Goal: Find specific page/section: Find specific page/section

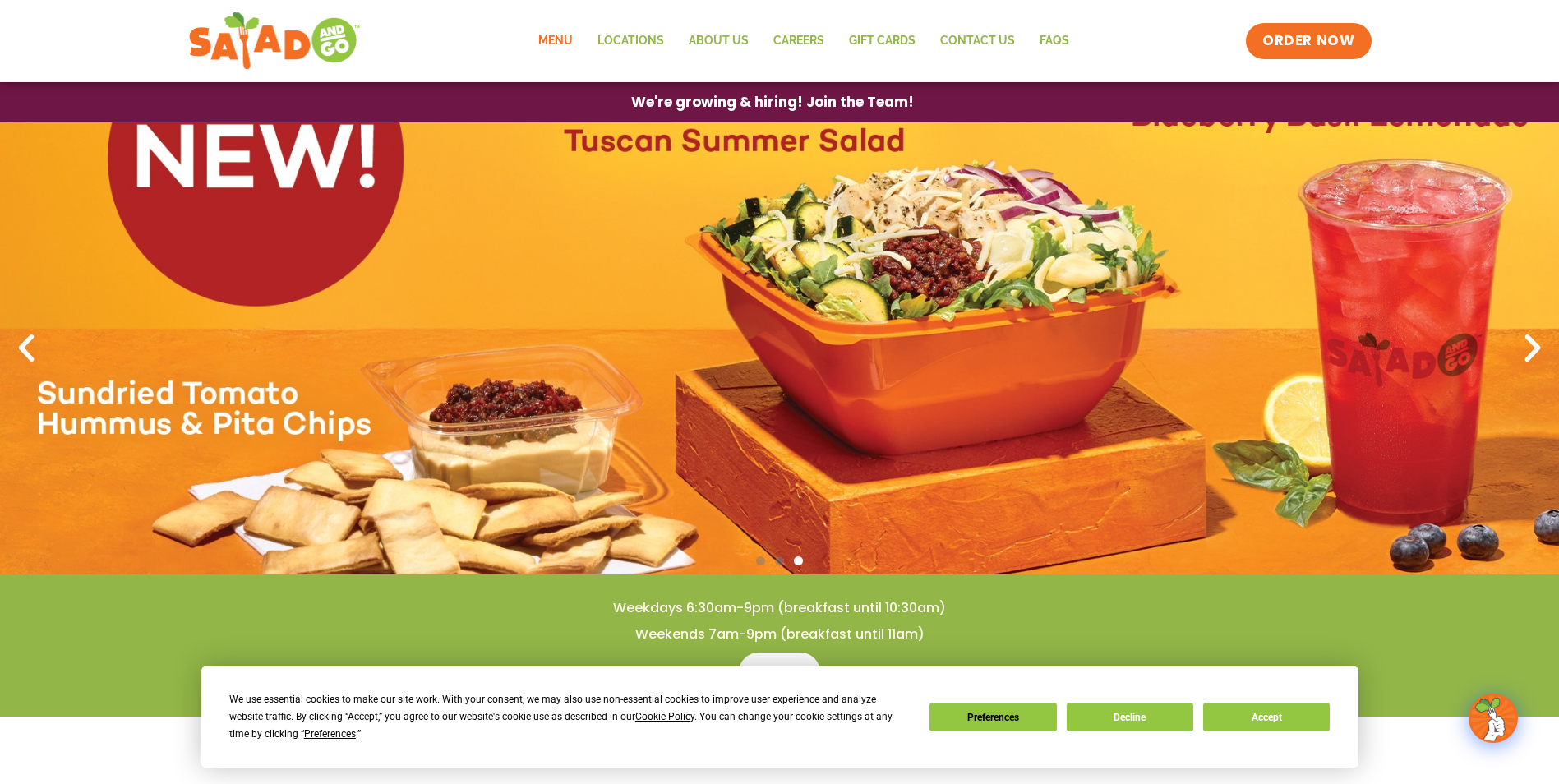
click at [563, 43] on link "Menu" at bounding box center [555, 40] width 59 height 38
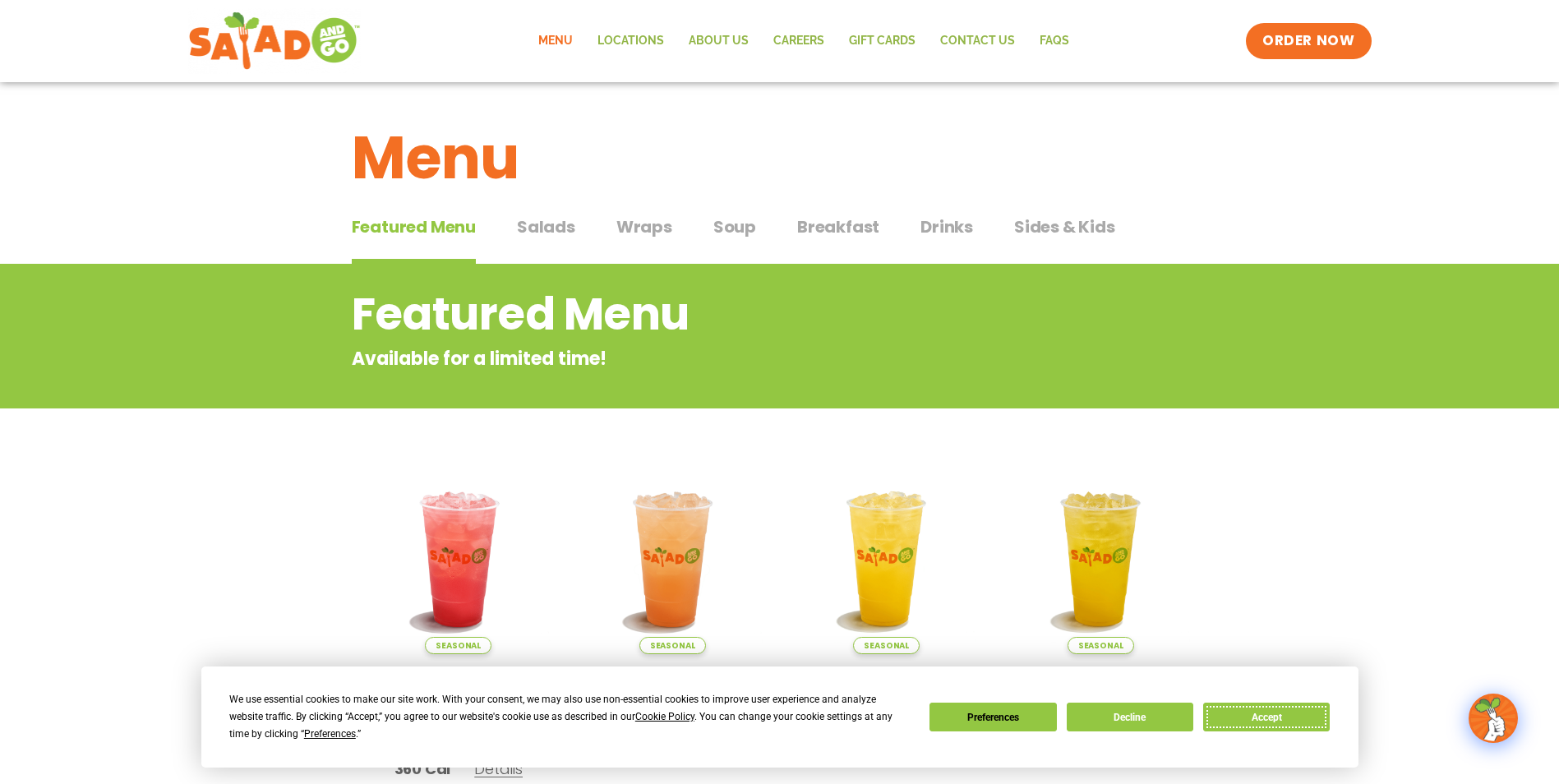
click at [1271, 719] on button "Accept" at bounding box center [1267, 717] width 127 height 28
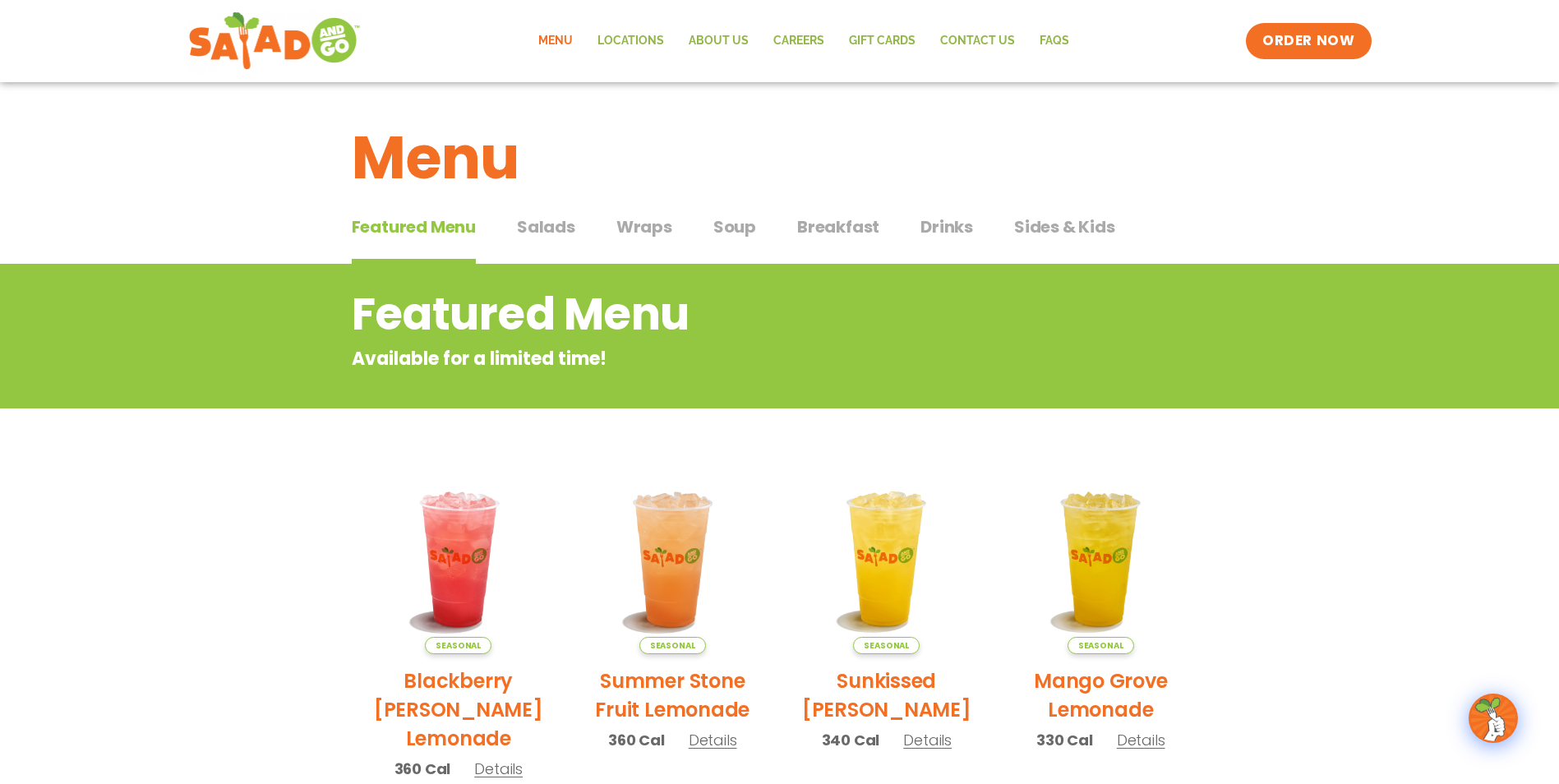
click at [545, 229] on span "Salads" at bounding box center [546, 226] width 58 height 25
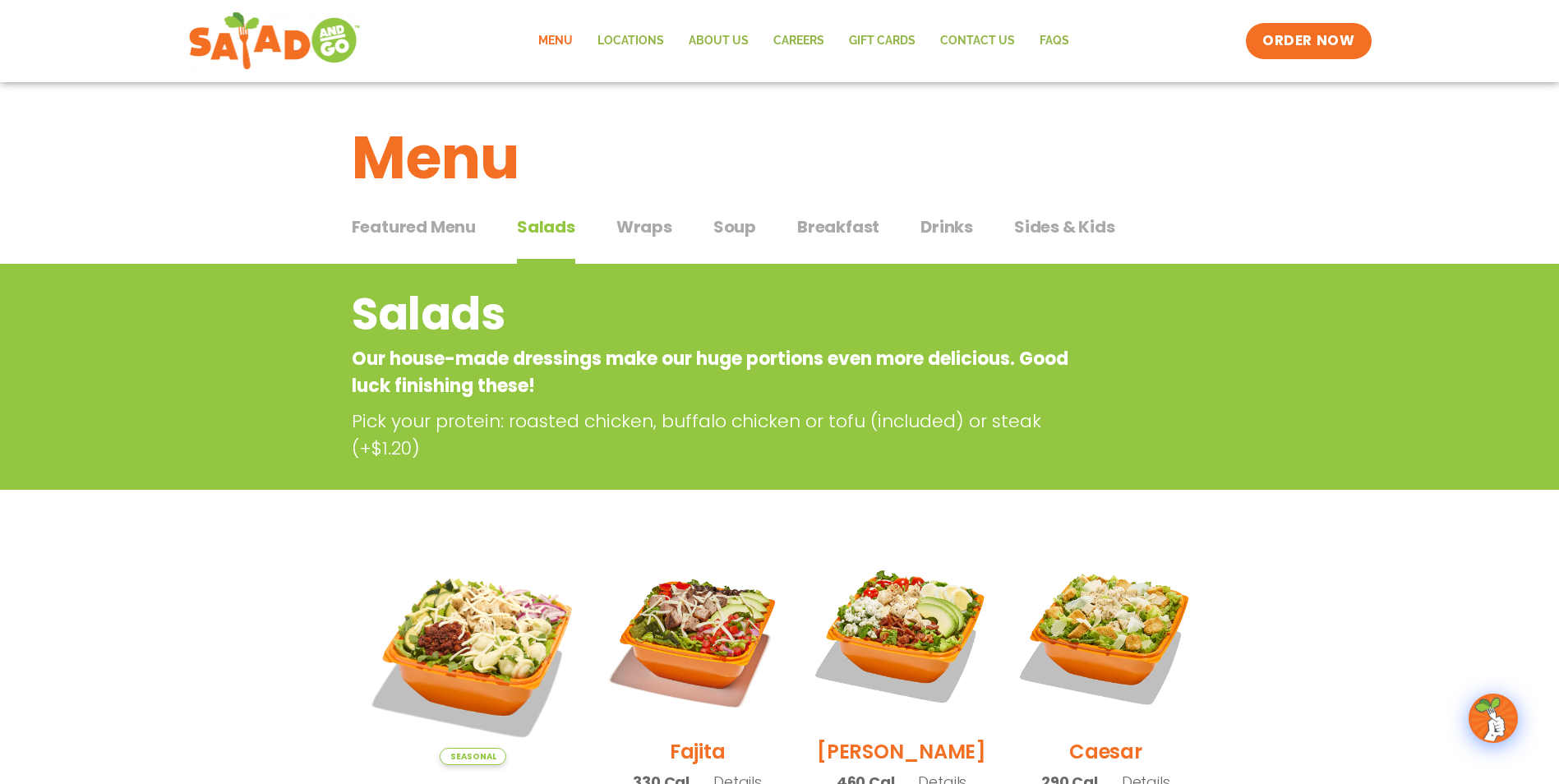
click at [636, 228] on span "Wraps" at bounding box center [644, 226] width 56 height 25
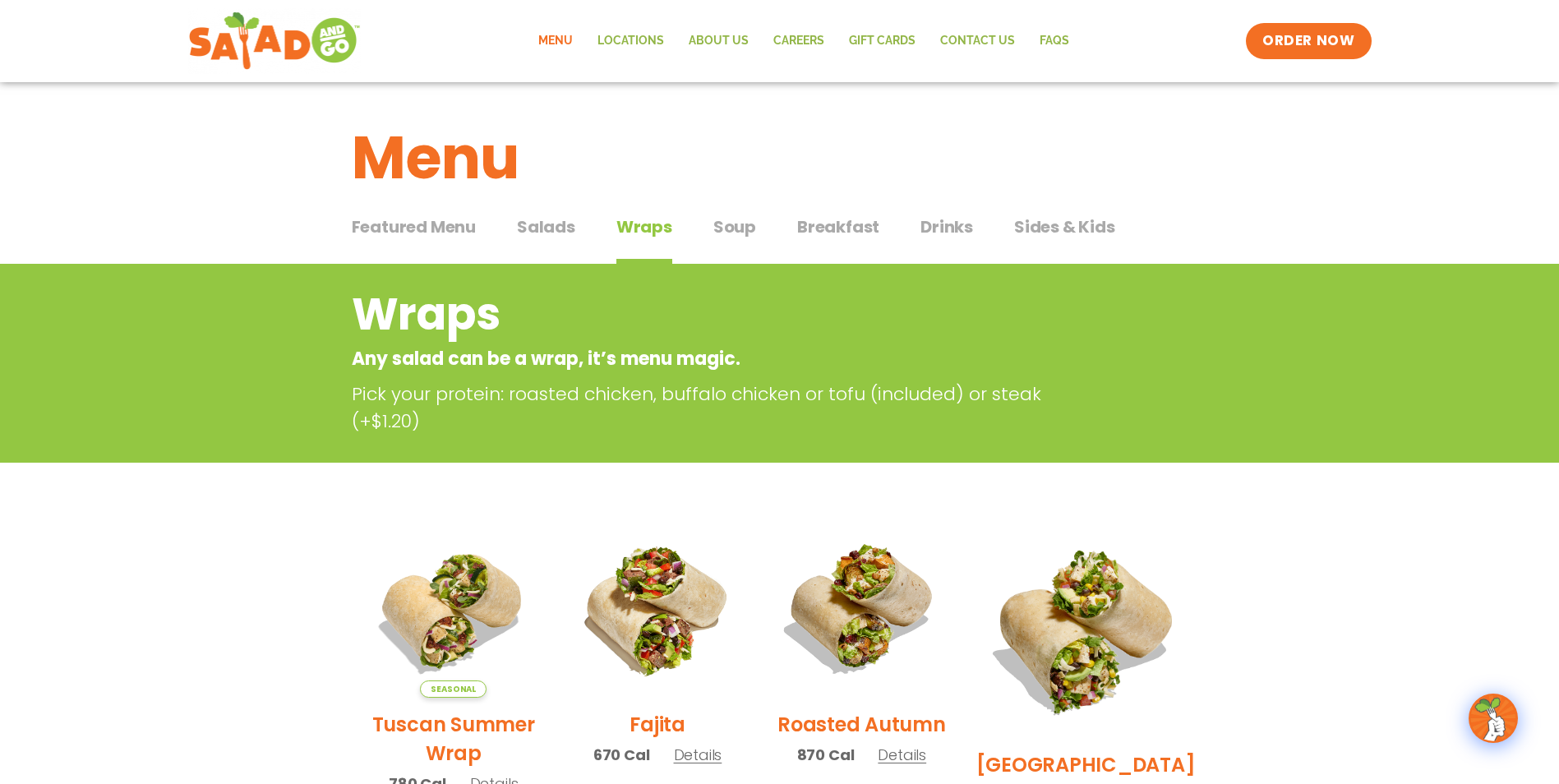
click at [730, 232] on span "Soup" at bounding box center [734, 226] width 43 height 25
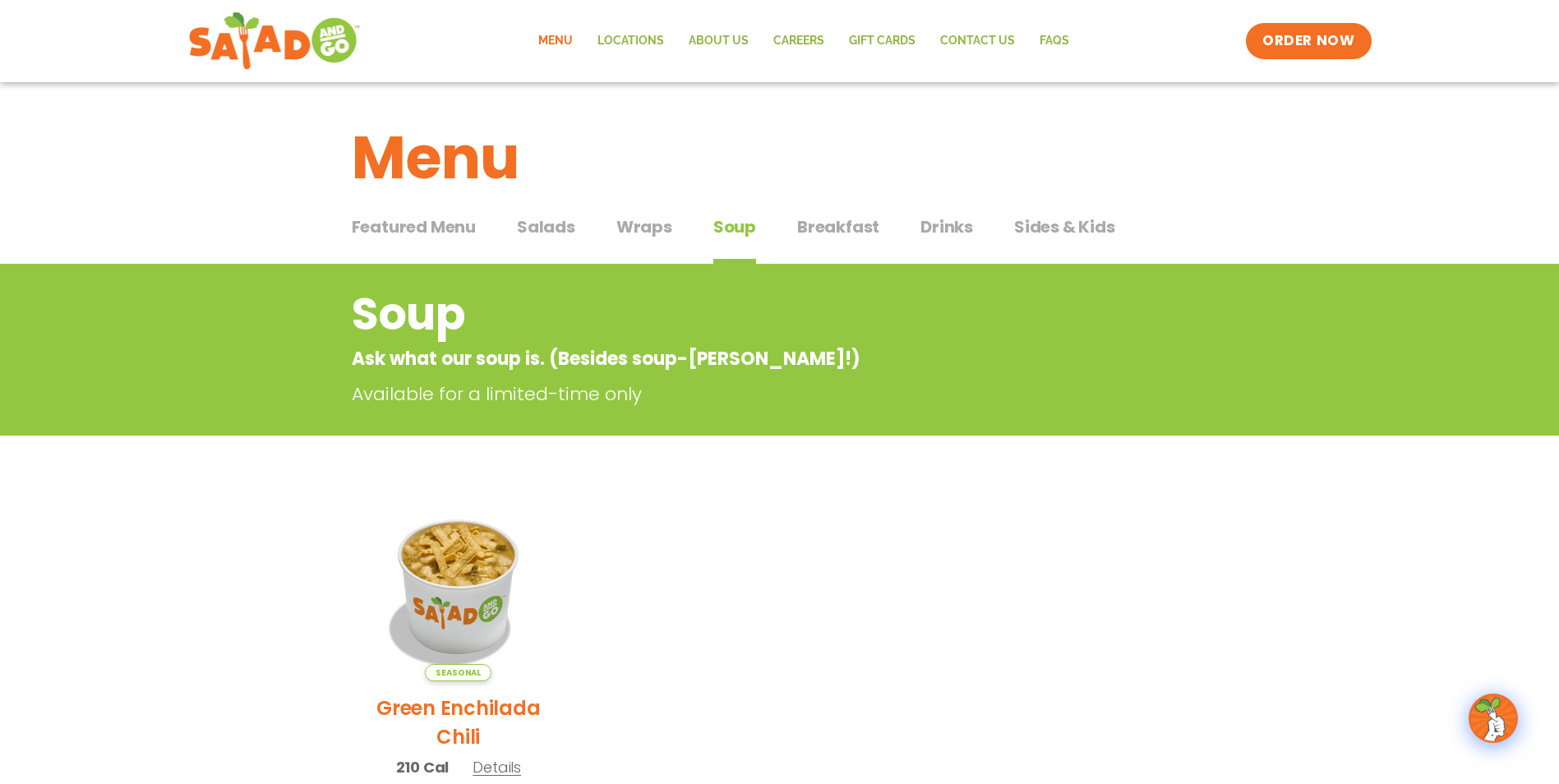
click at [836, 227] on span "Breakfast" at bounding box center [837, 226] width 82 height 25
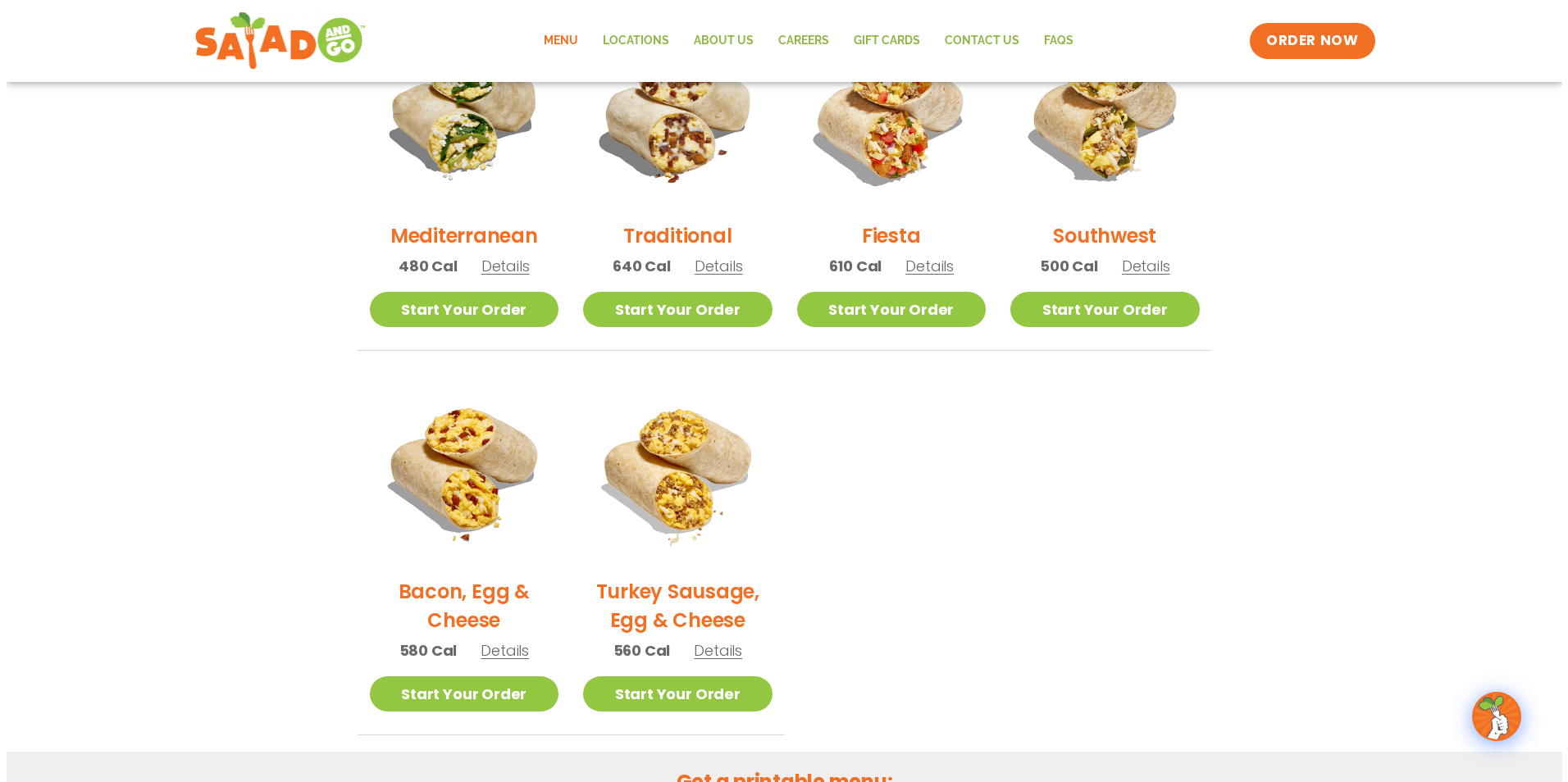
scroll to position [492, 0]
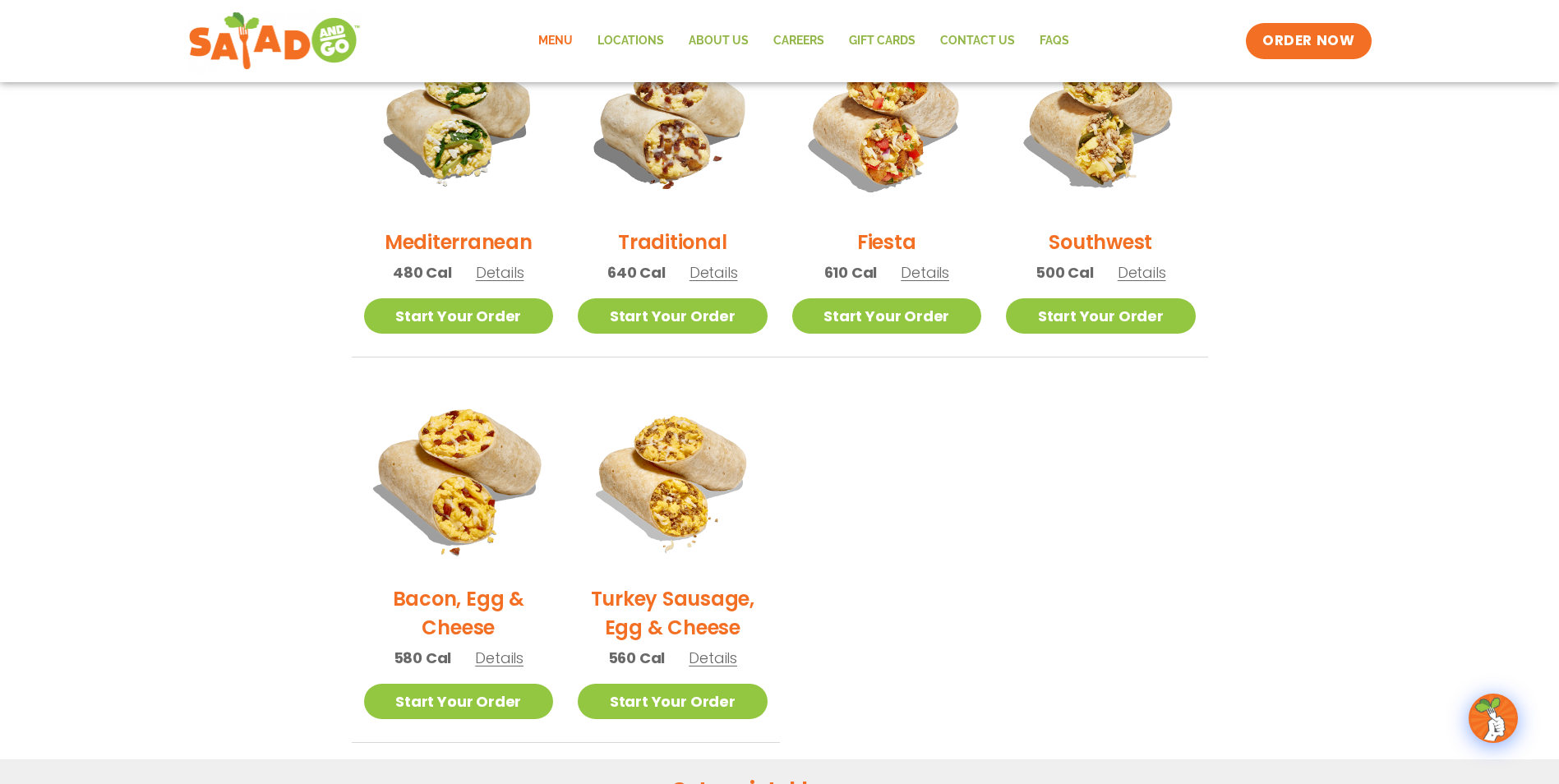
click at [414, 489] on img at bounding box center [458, 477] width 222 height 222
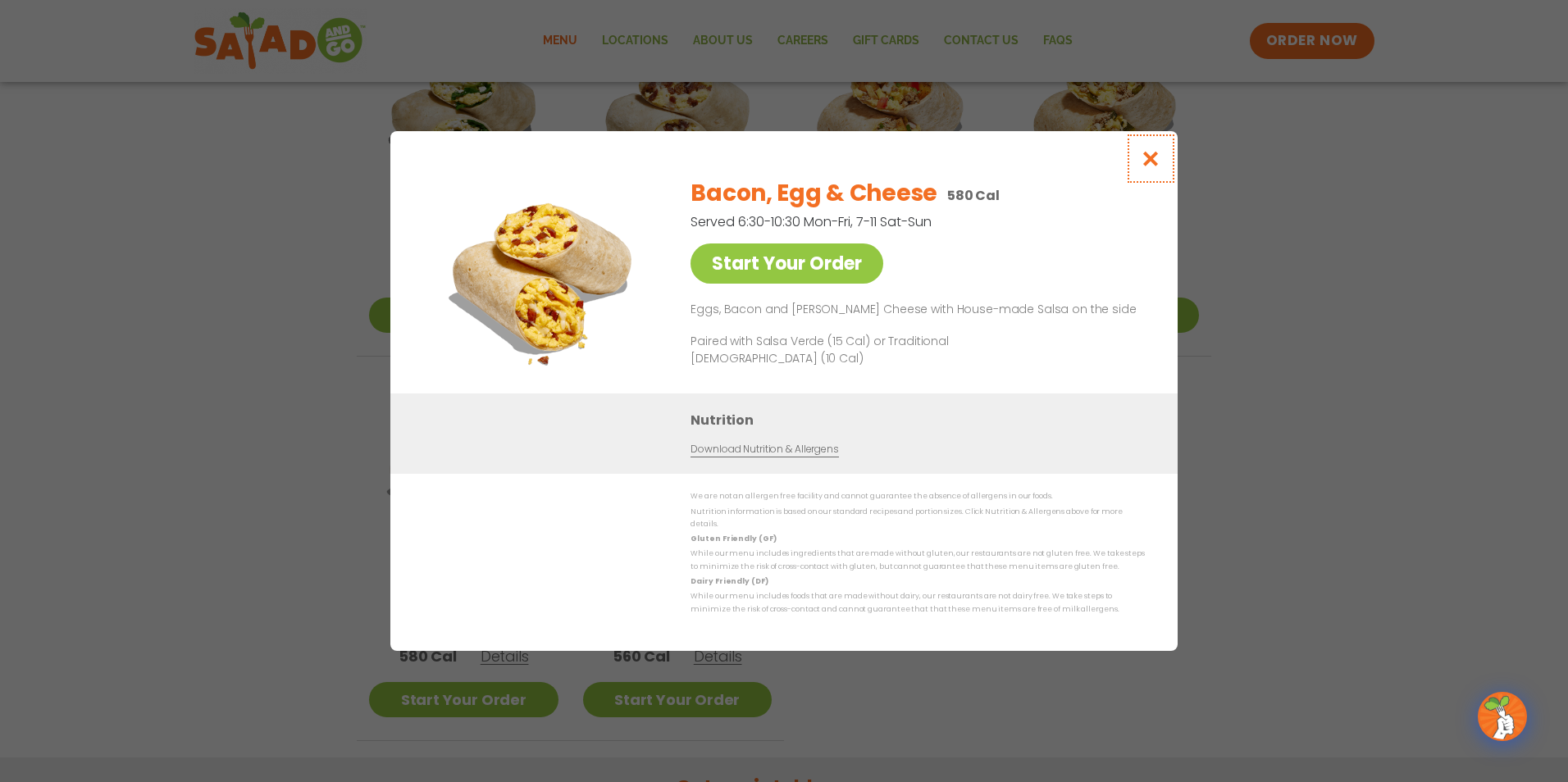
click at [1152, 165] on icon "Close modal" at bounding box center [1151, 159] width 20 height 17
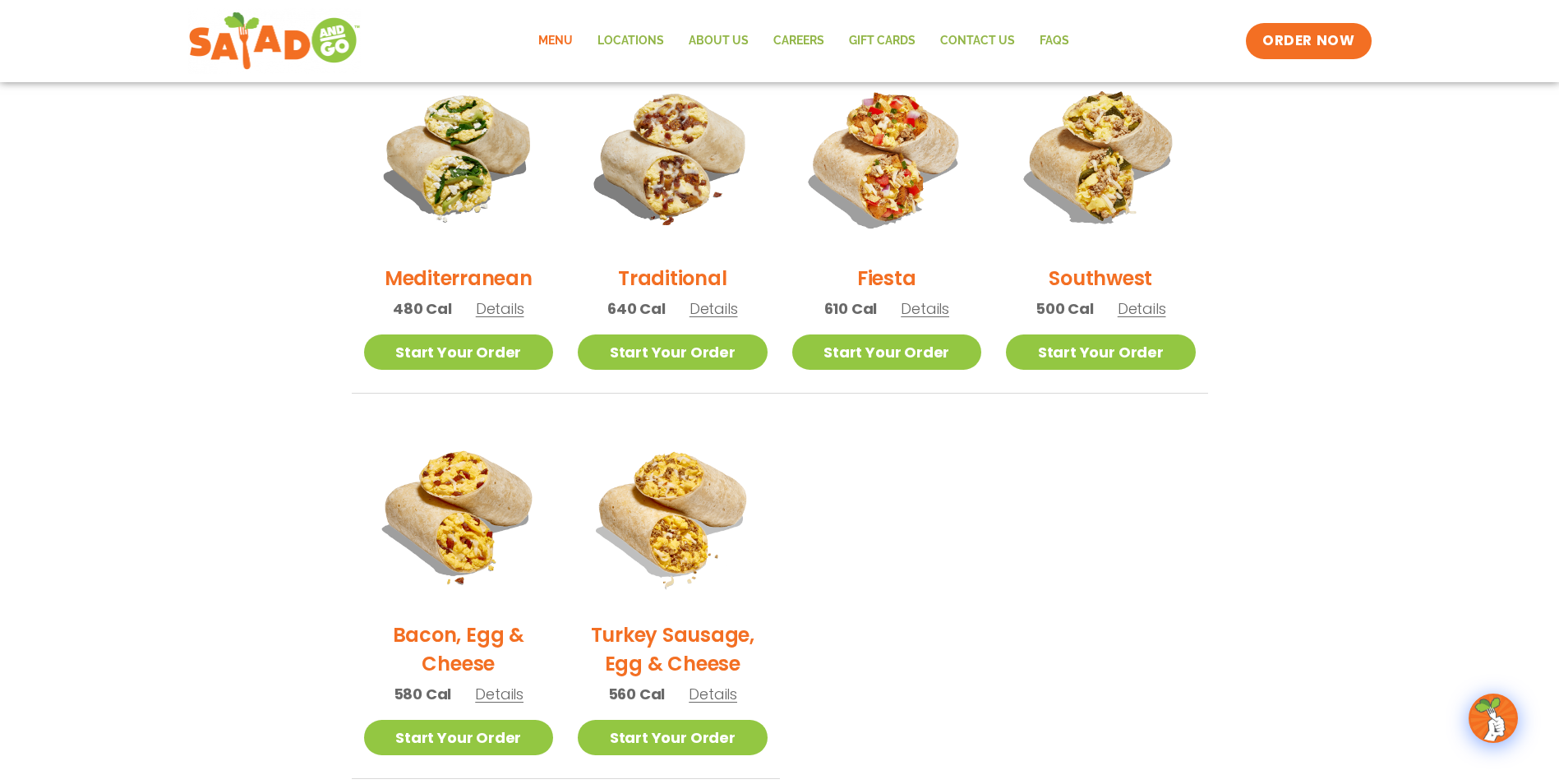
scroll to position [452, 0]
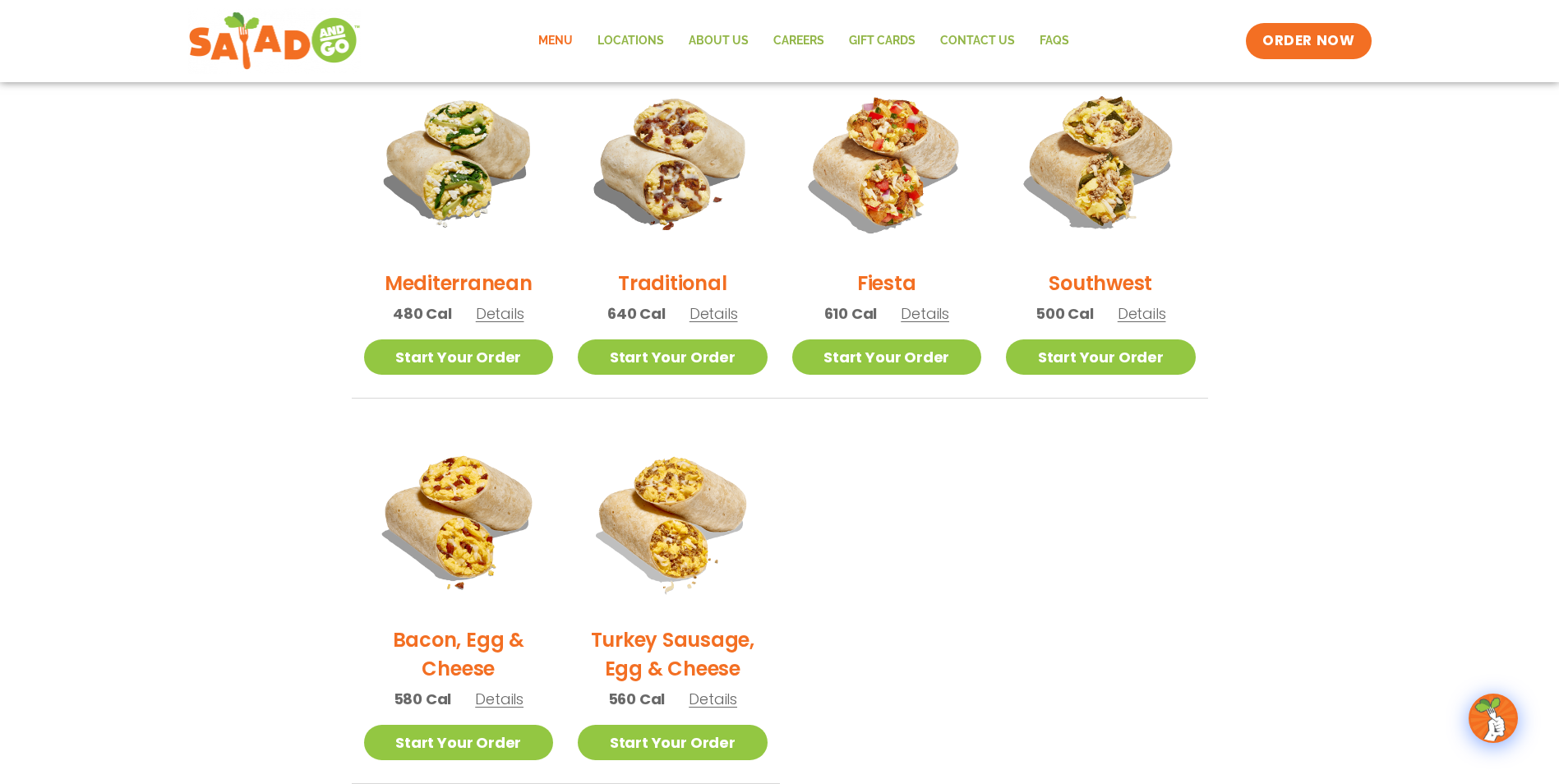
click at [1112, 287] on h2 "Southwest" at bounding box center [1100, 282] width 104 height 28
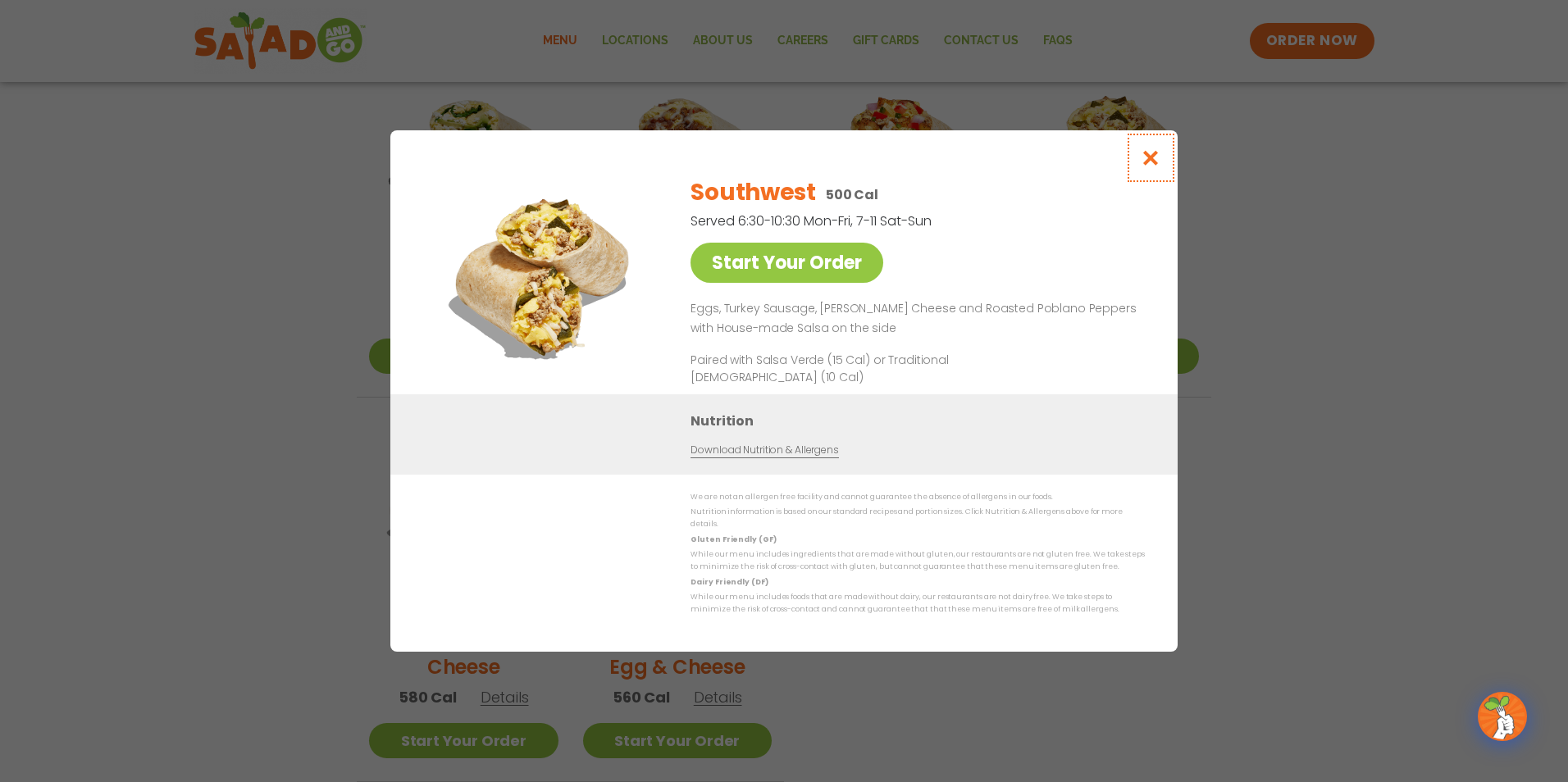
click at [1148, 160] on icon "Close modal" at bounding box center [1151, 158] width 20 height 17
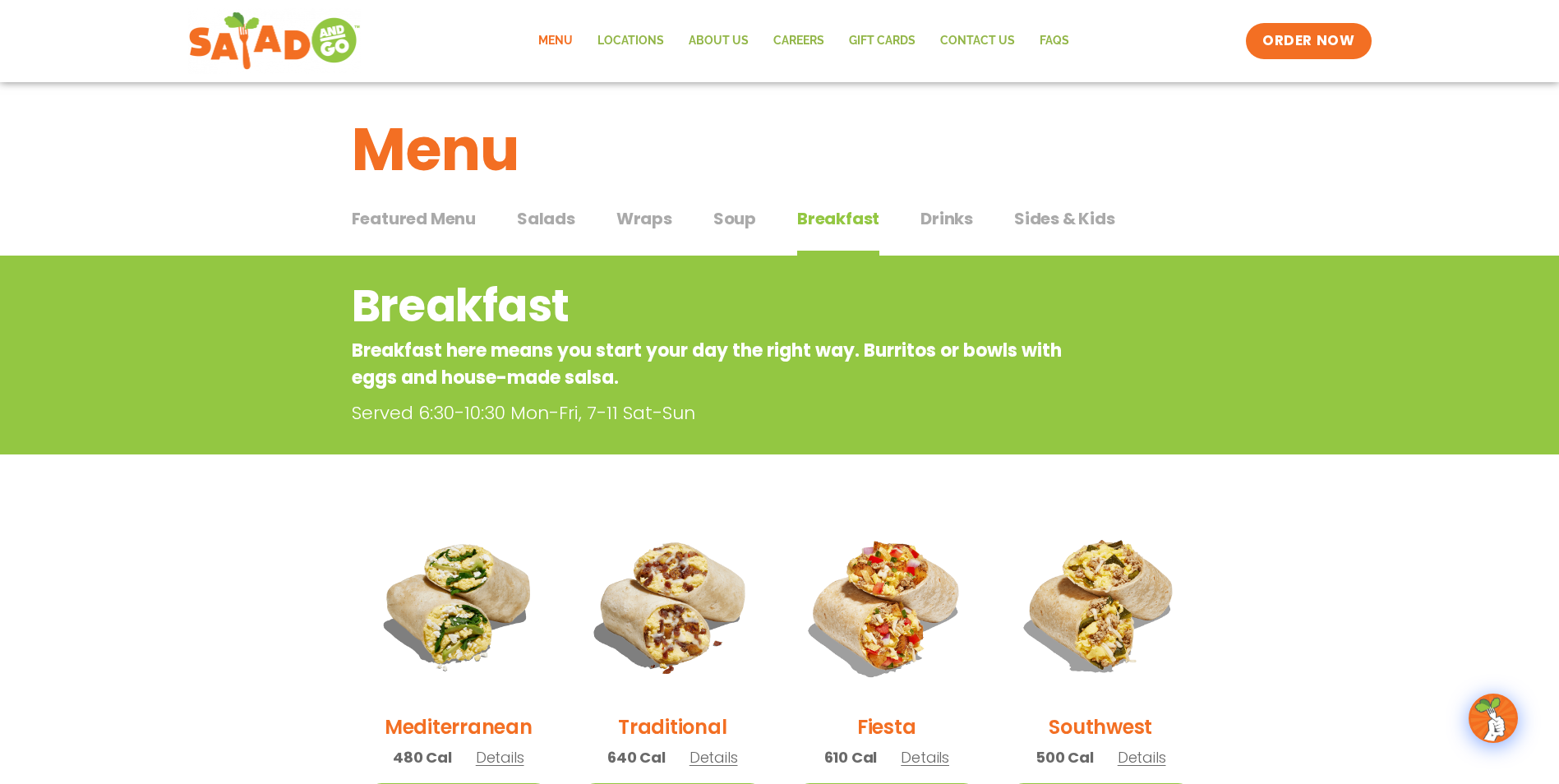
scroll to position [0, 0]
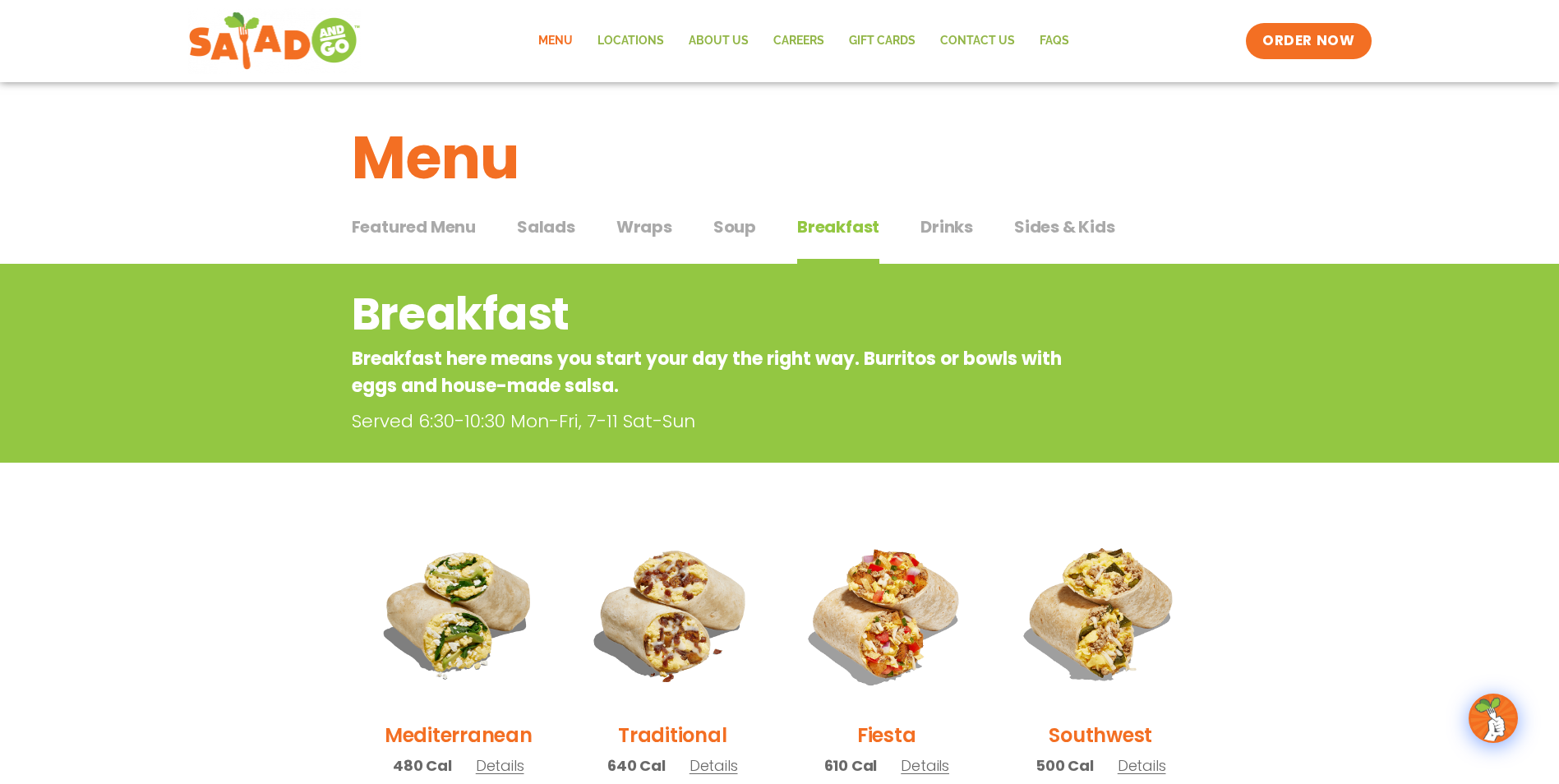
click at [950, 227] on span "Drinks" at bounding box center [947, 226] width 52 height 25
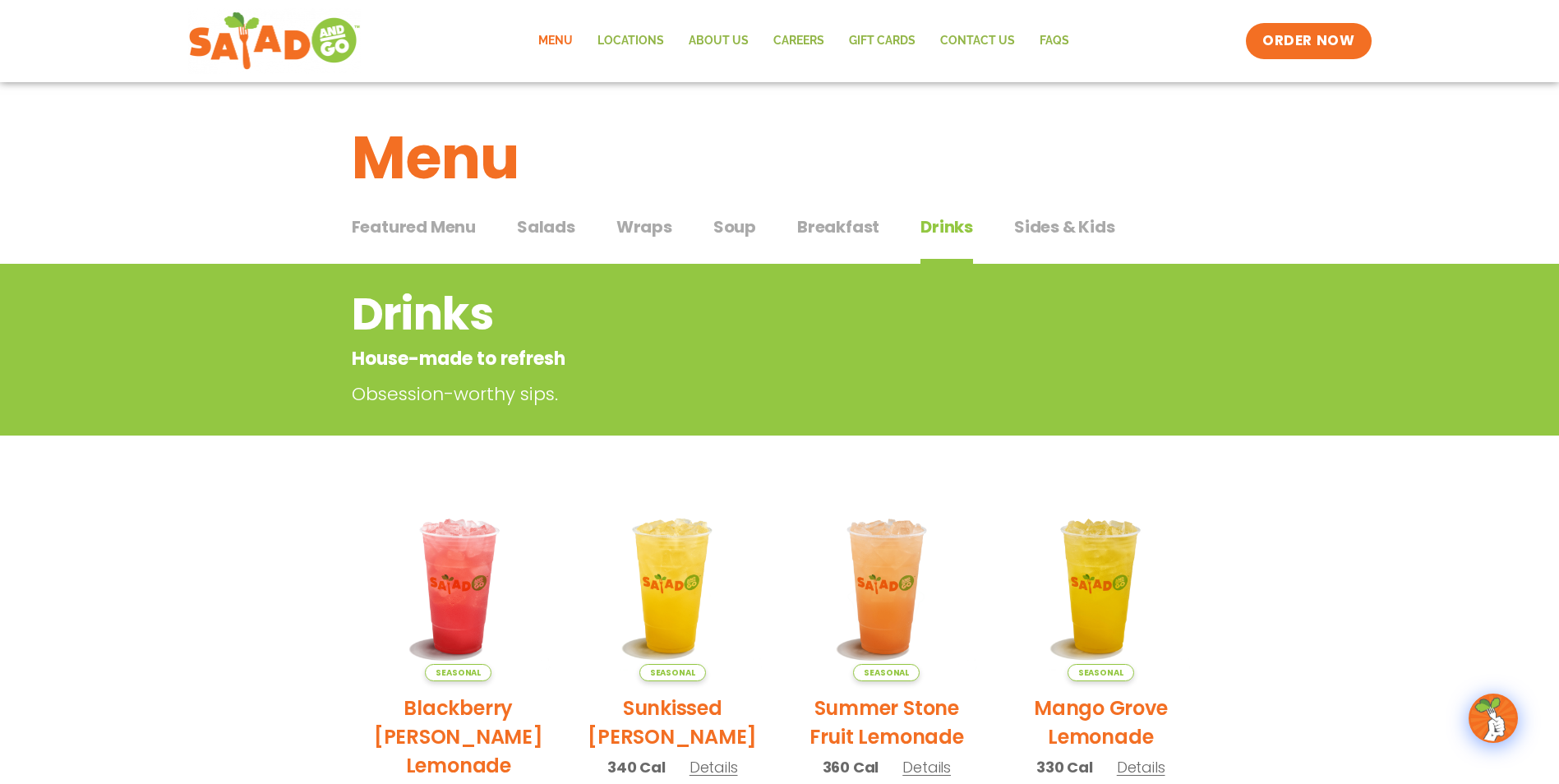
click at [1047, 228] on span "Sides & Kids" at bounding box center [1065, 226] width 101 height 25
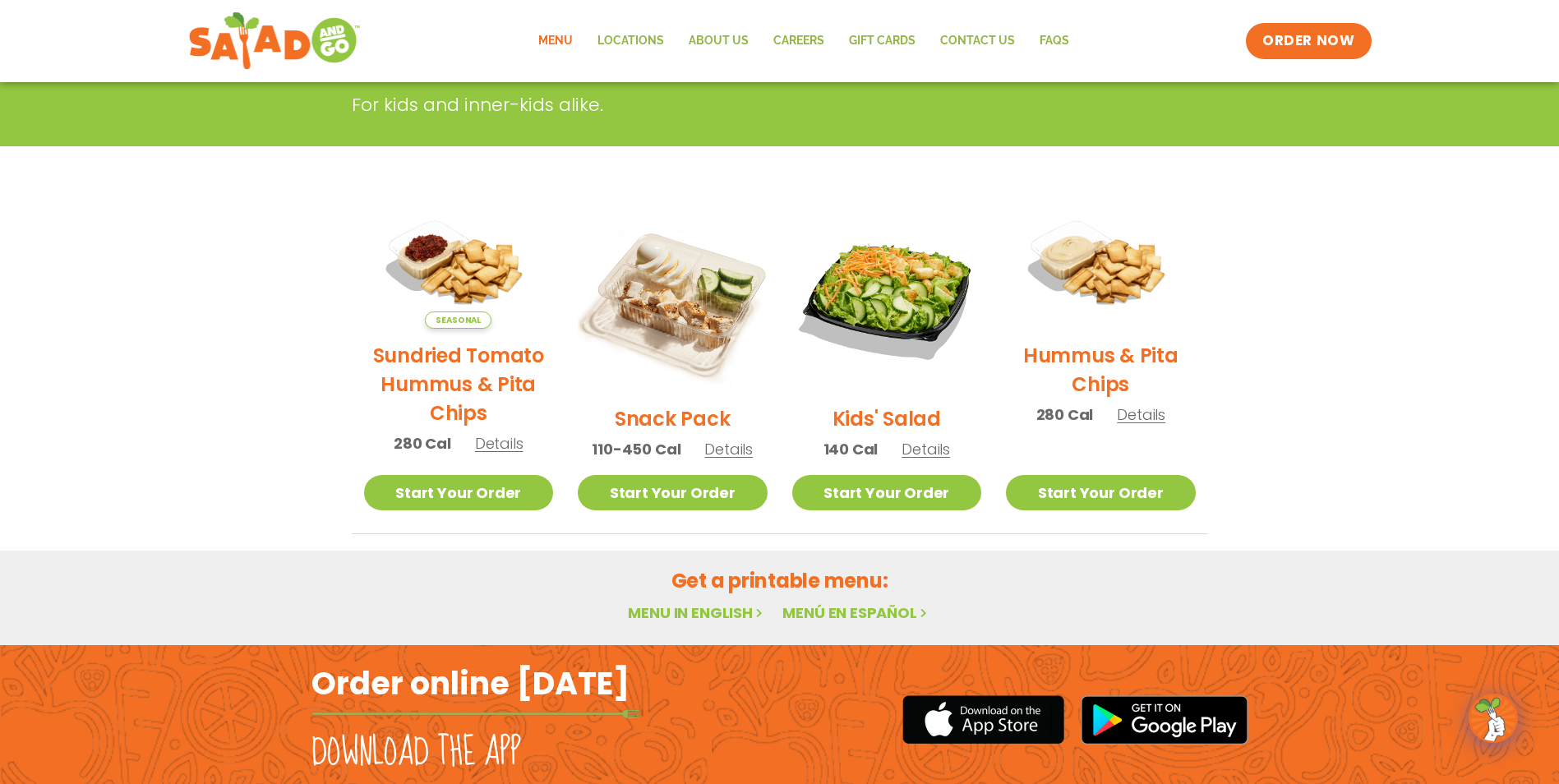
scroll to position [329, 0]
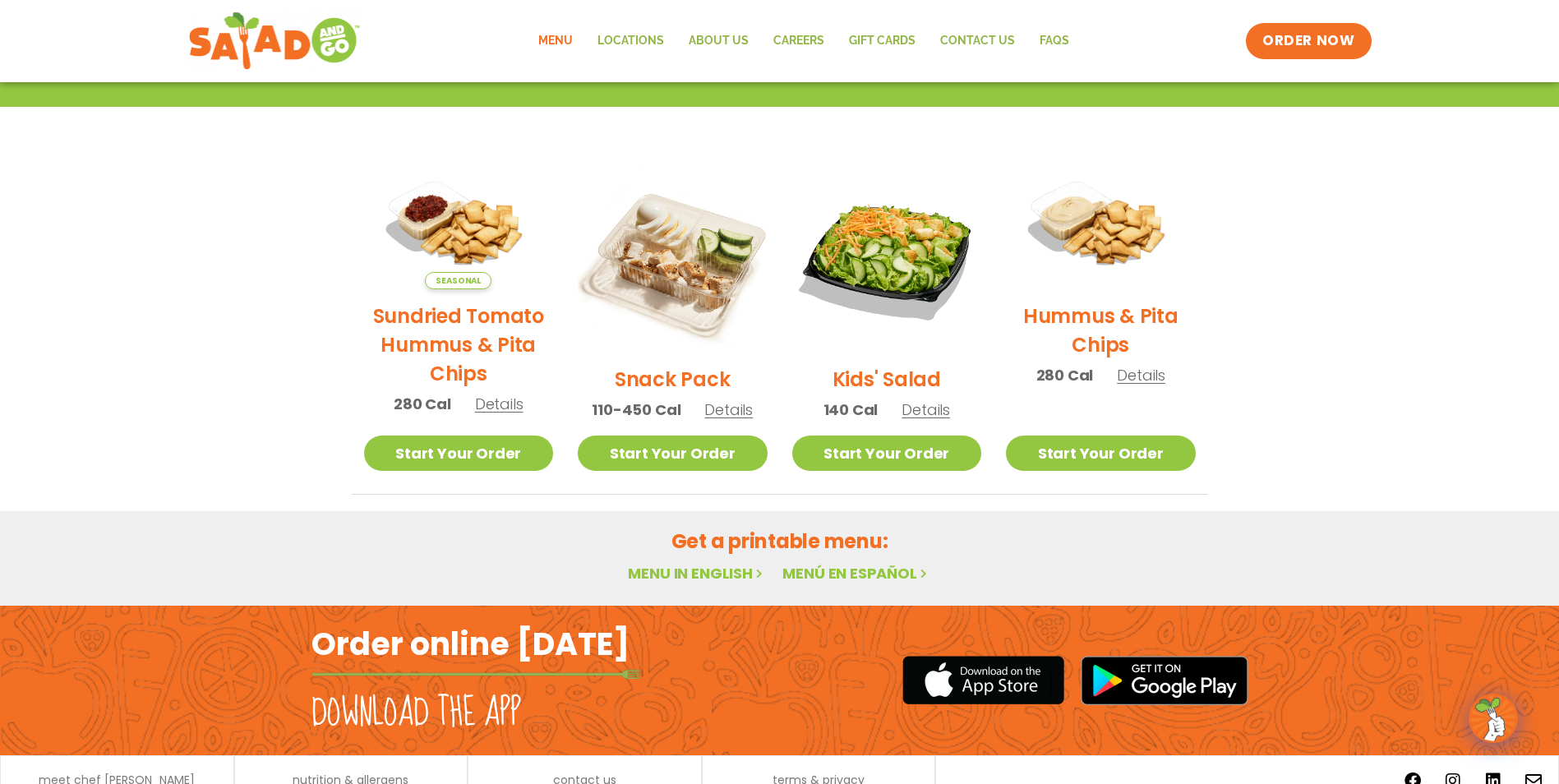
click at [680, 575] on link "Menu in English" at bounding box center [697, 574] width 138 height 20
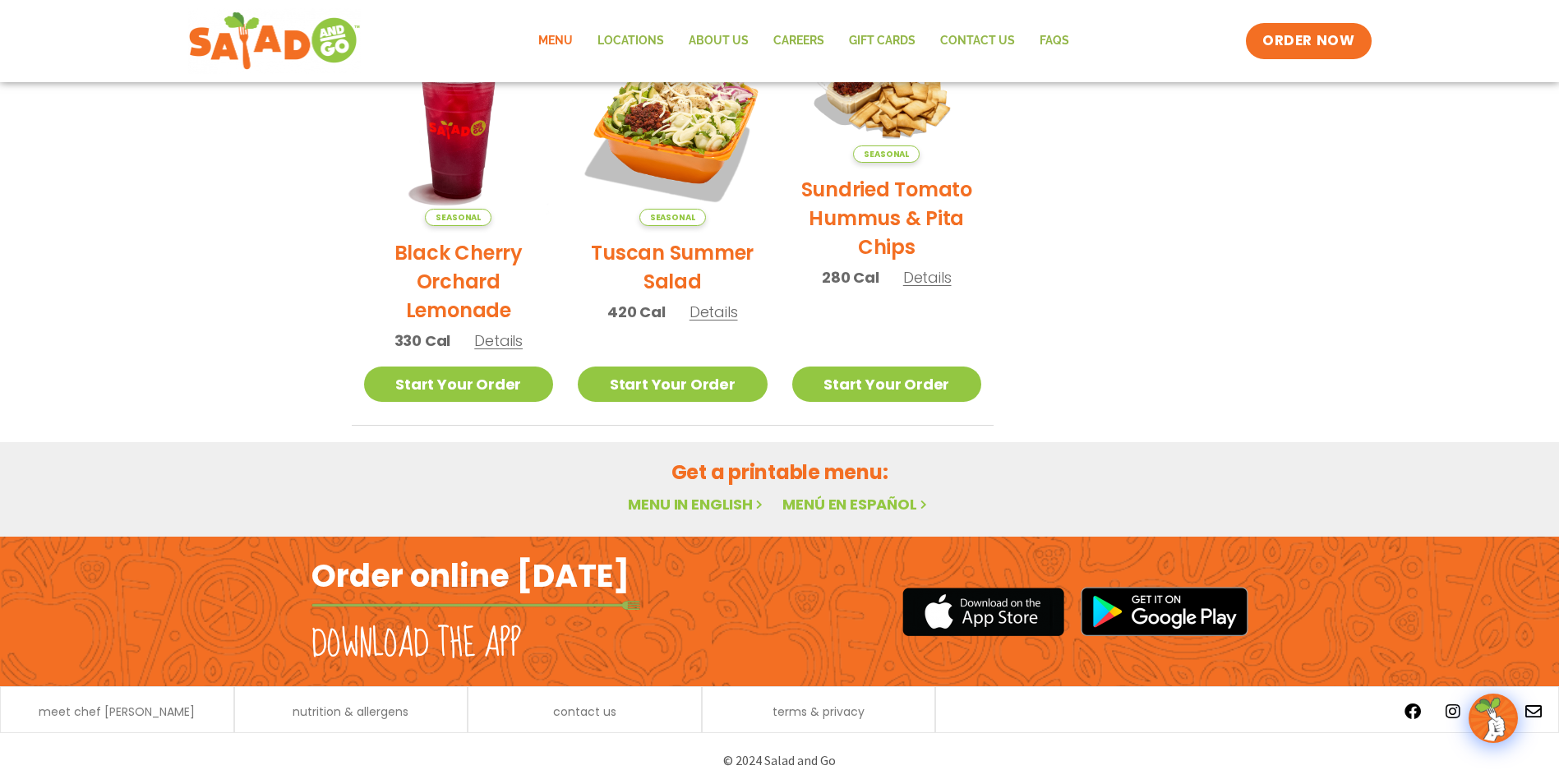
scroll to position [846, 0]
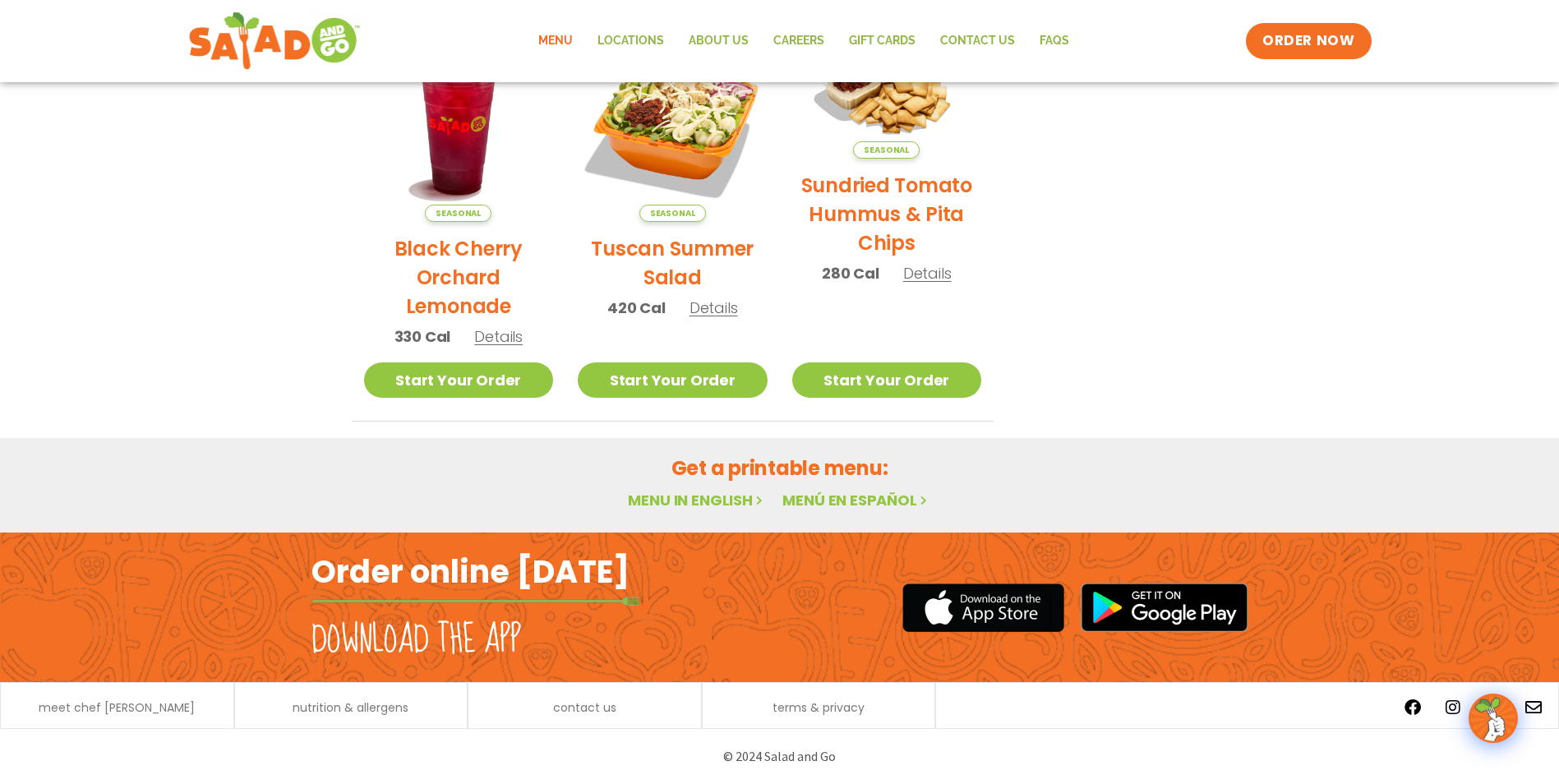
click at [757, 502] on icon at bounding box center [759, 500] width 14 height 14
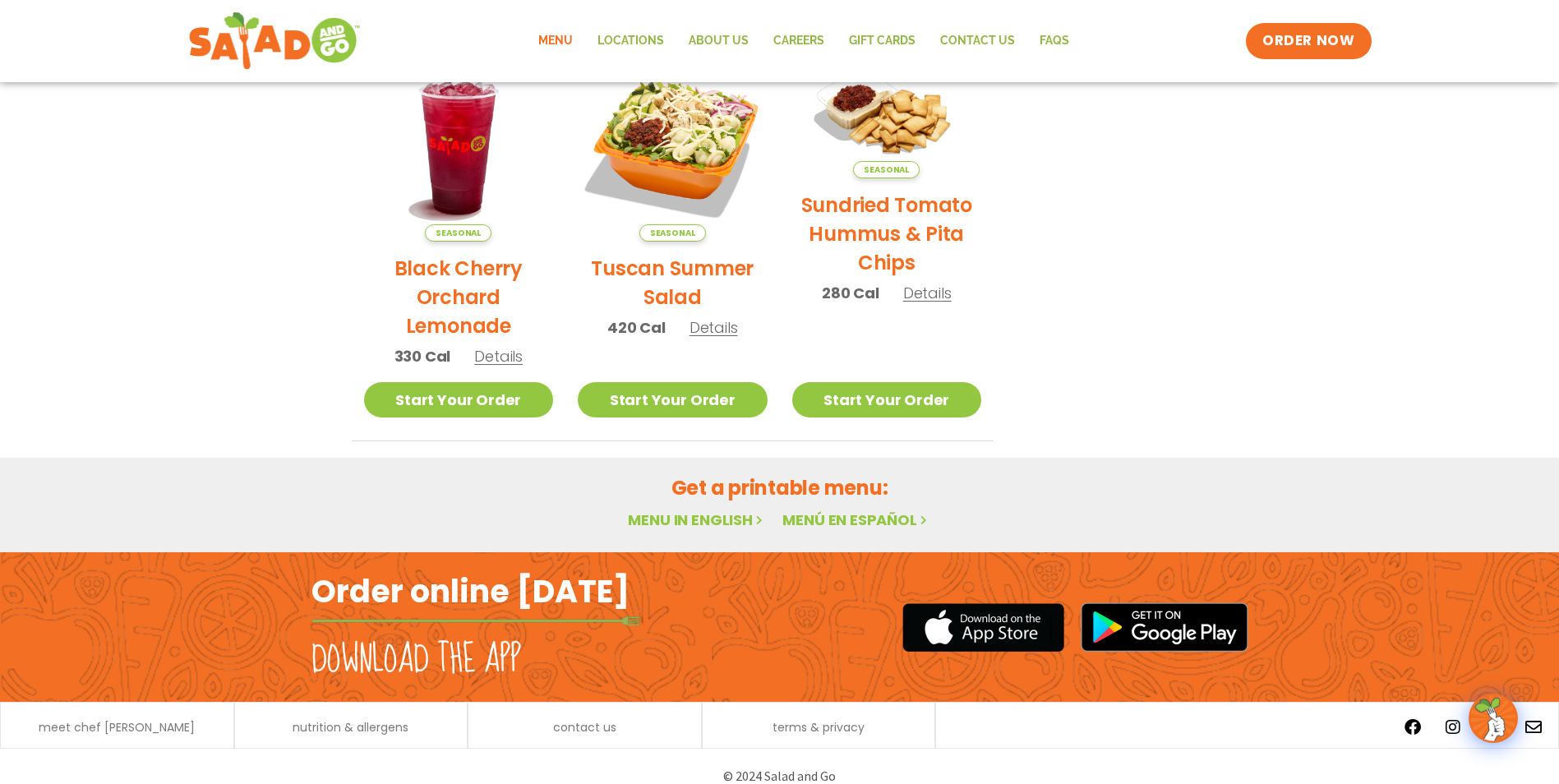
scroll to position [846, 0]
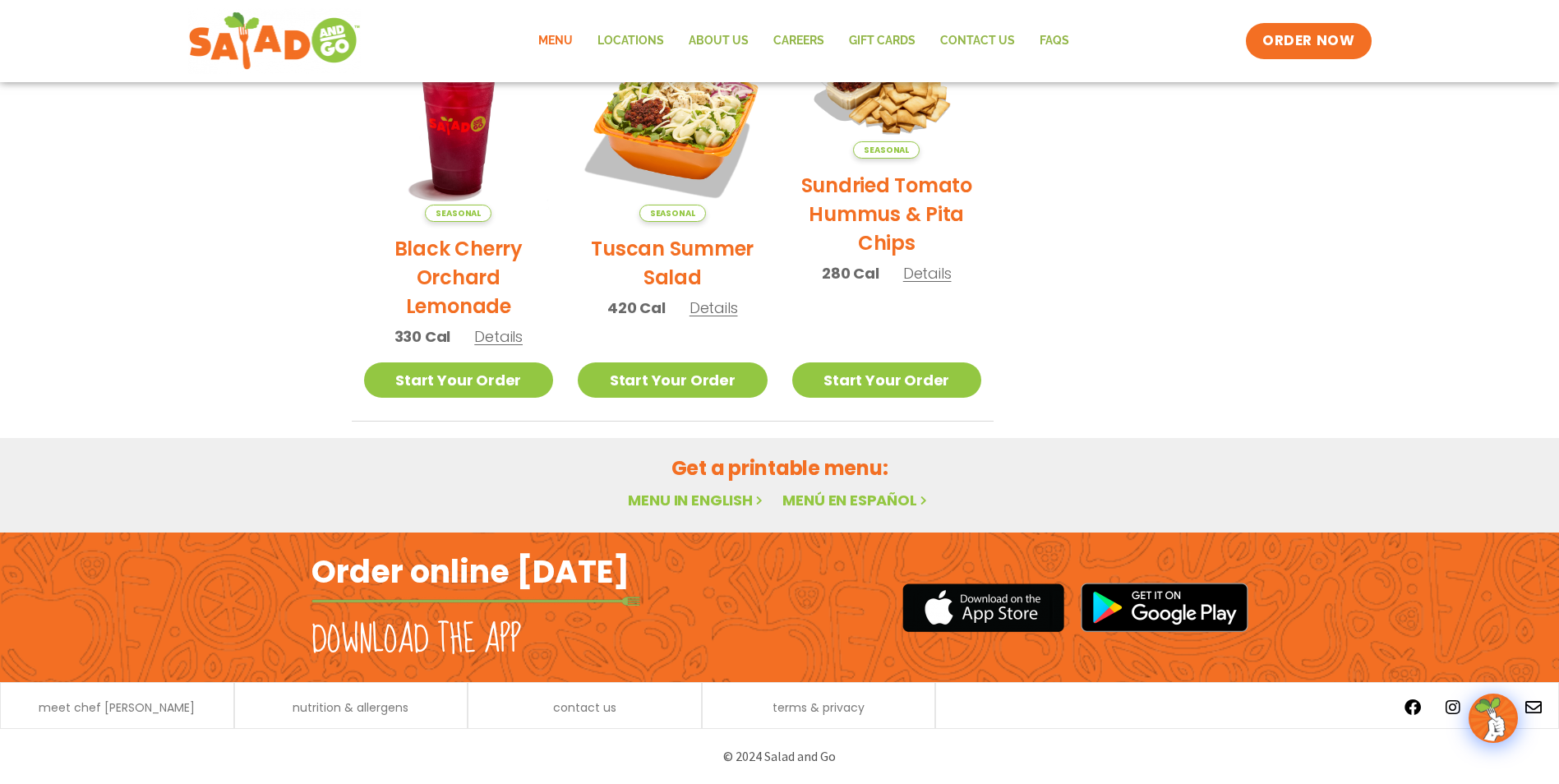
click at [857, 466] on h2 "Get a printable menu:" at bounding box center [780, 468] width 857 height 28
click at [696, 471] on h2 "Get a printable menu:" at bounding box center [780, 468] width 857 height 28
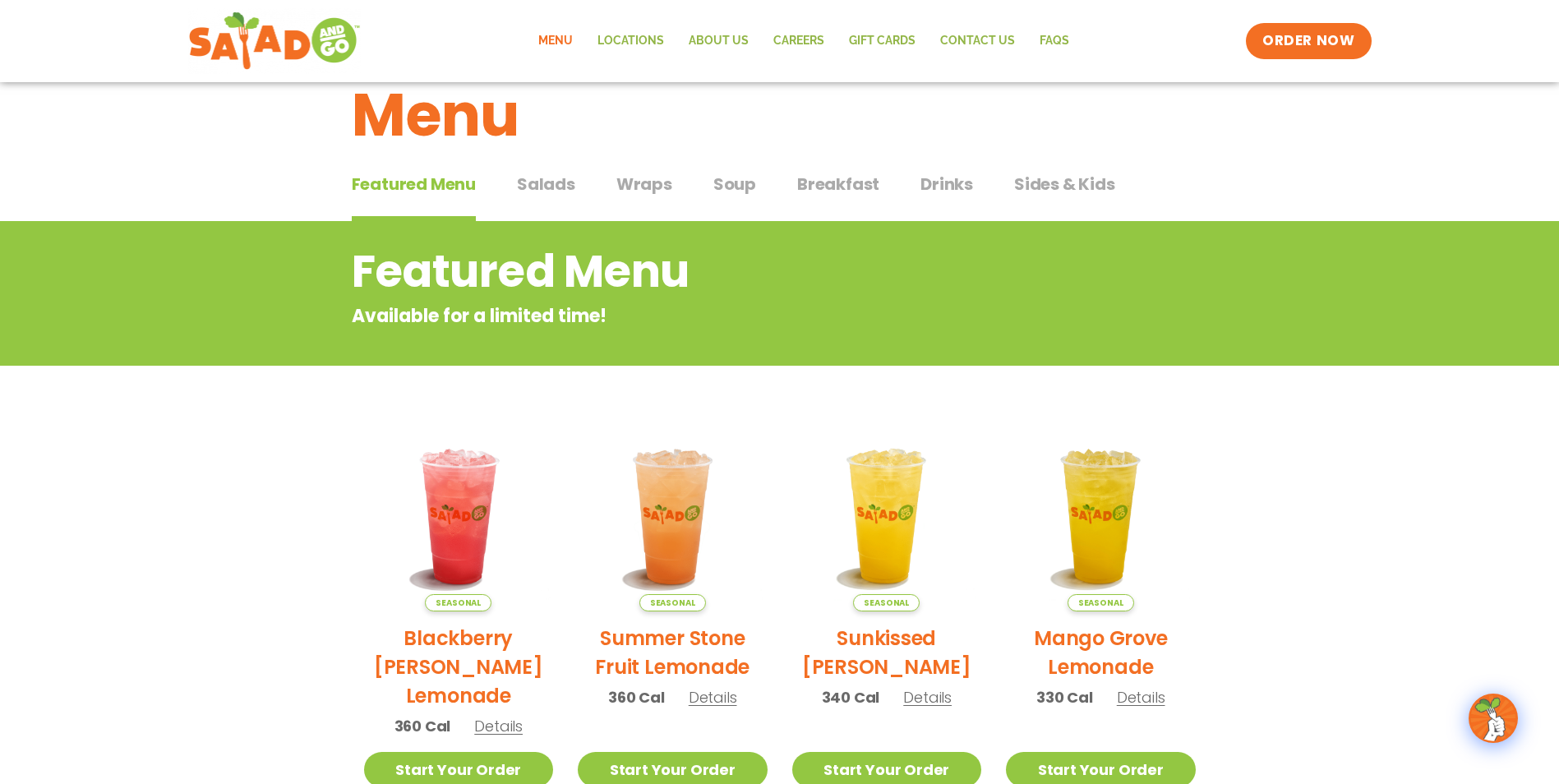
scroll to position [0, 0]
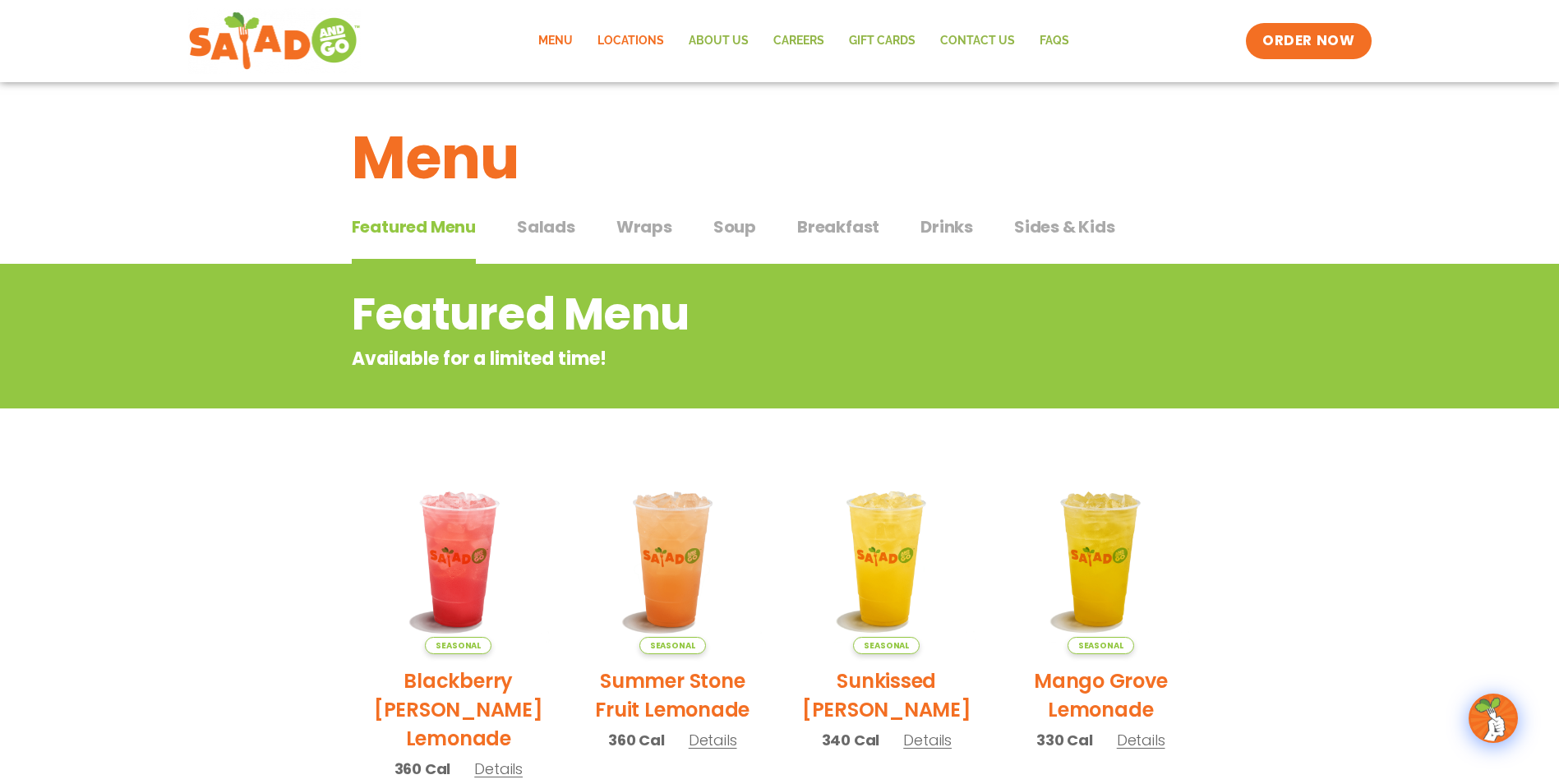
click at [629, 37] on link "Locations" at bounding box center [631, 40] width 91 height 38
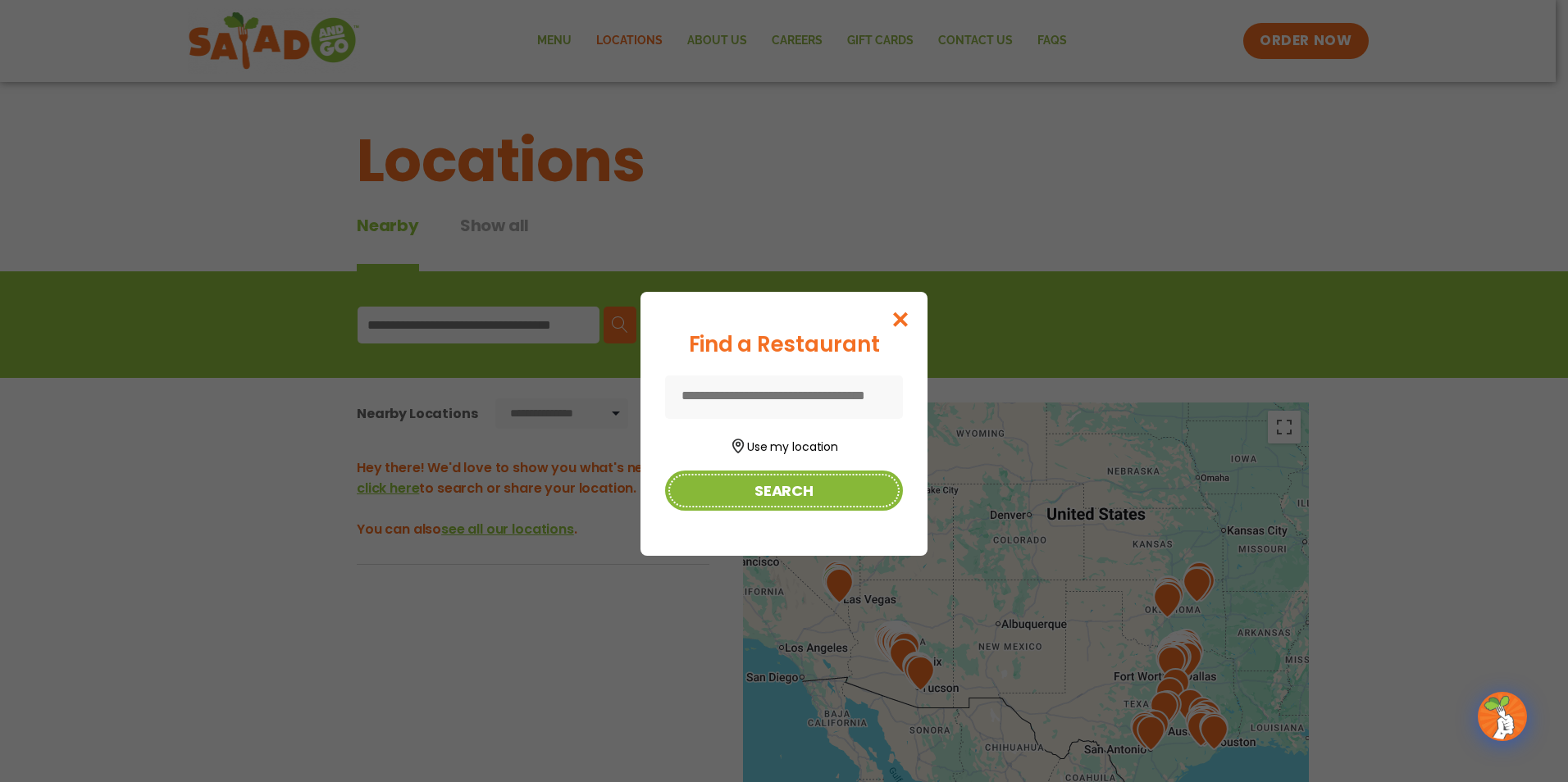
click at [788, 488] on button "Search" at bounding box center [783, 490] width 237 height 40
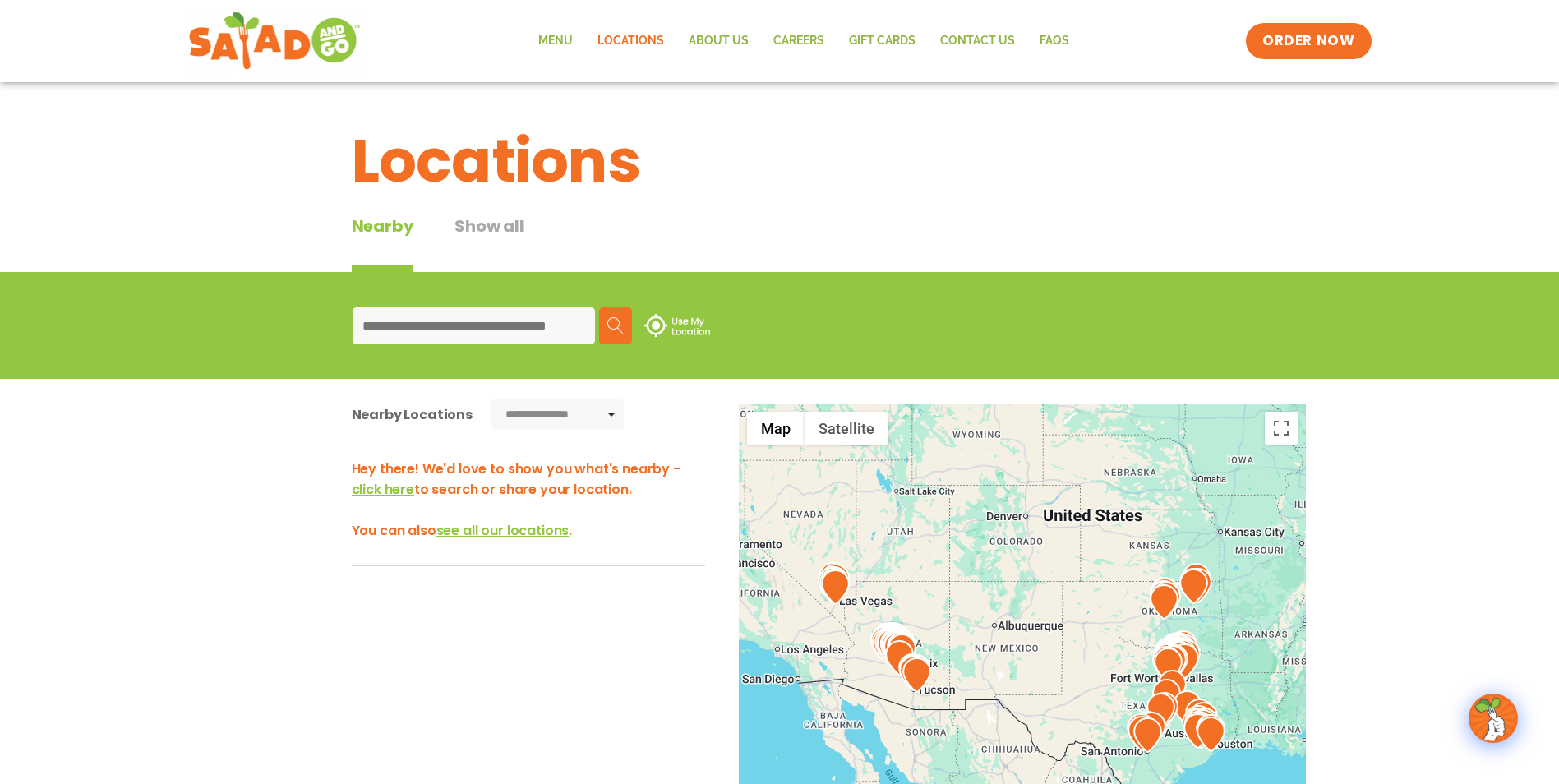
click at [480, 321] on input at bounding box center [474, 325] width 243 height 37
type input "*****"
click at [610, 327] on img at bounding box center [616, 325] width 17 height 17
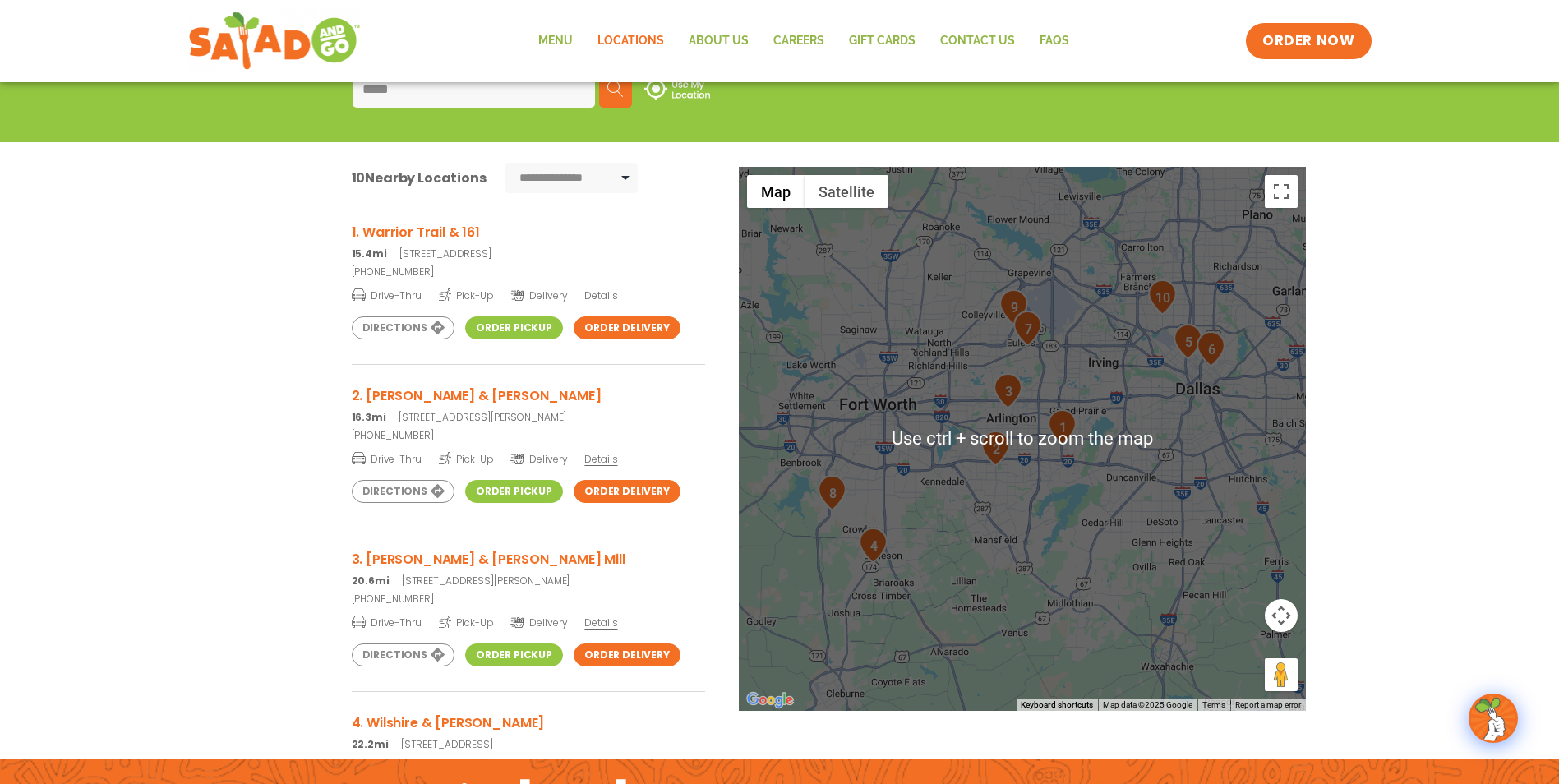
scroll to position [246, 0]
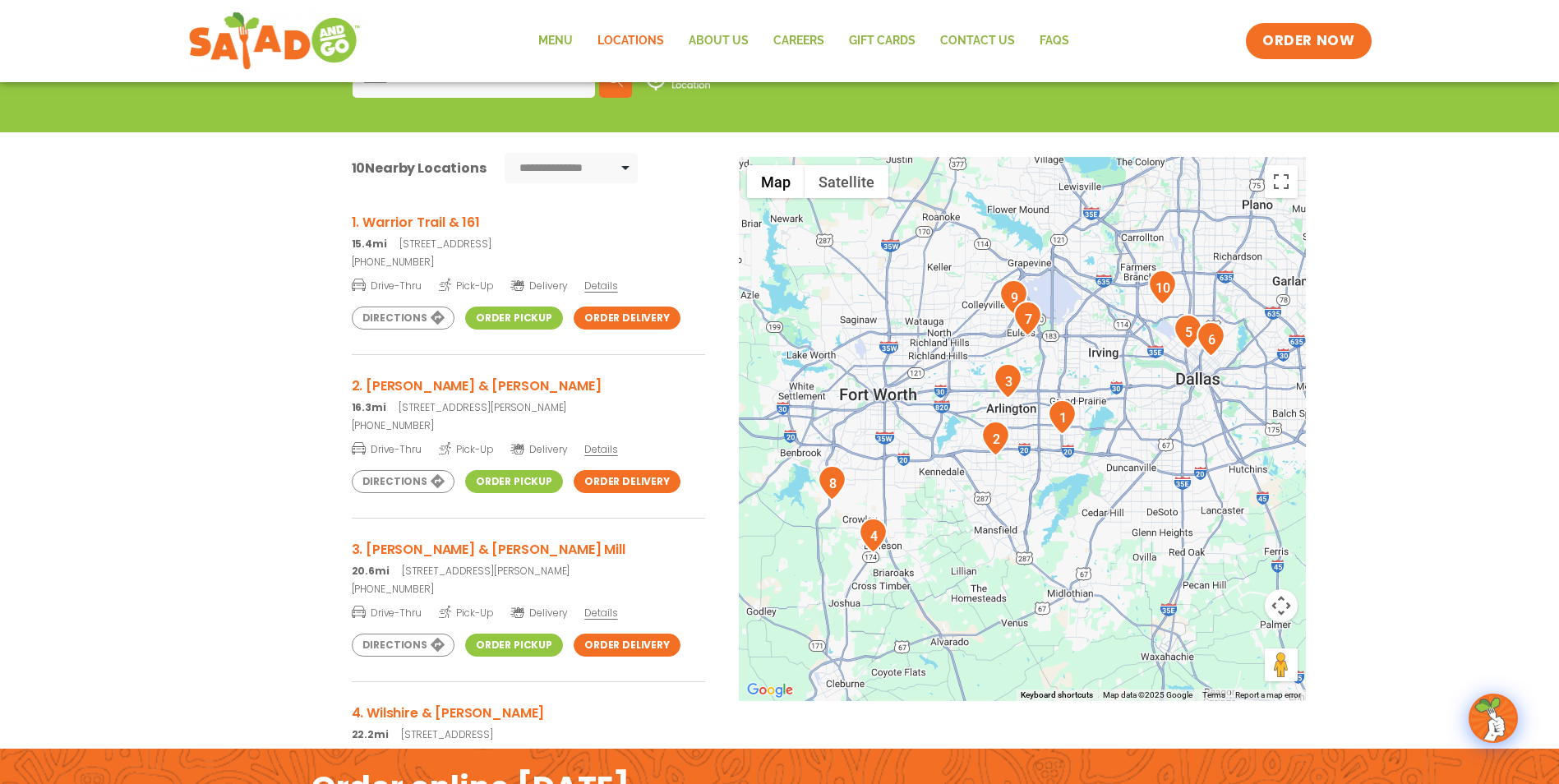
click at [1386, 565] on div "**********" at bounding box center [780, 449] width 1559 height 633
